Goal: Navigation & Orientation: Find specific page/section

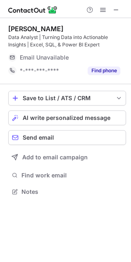
scroll to position [186, 131]
click at [113, 10] on span at bounding box center [116, 10] width 7 height 7
